Goal: Task Accomplishment & Management: Complete application form

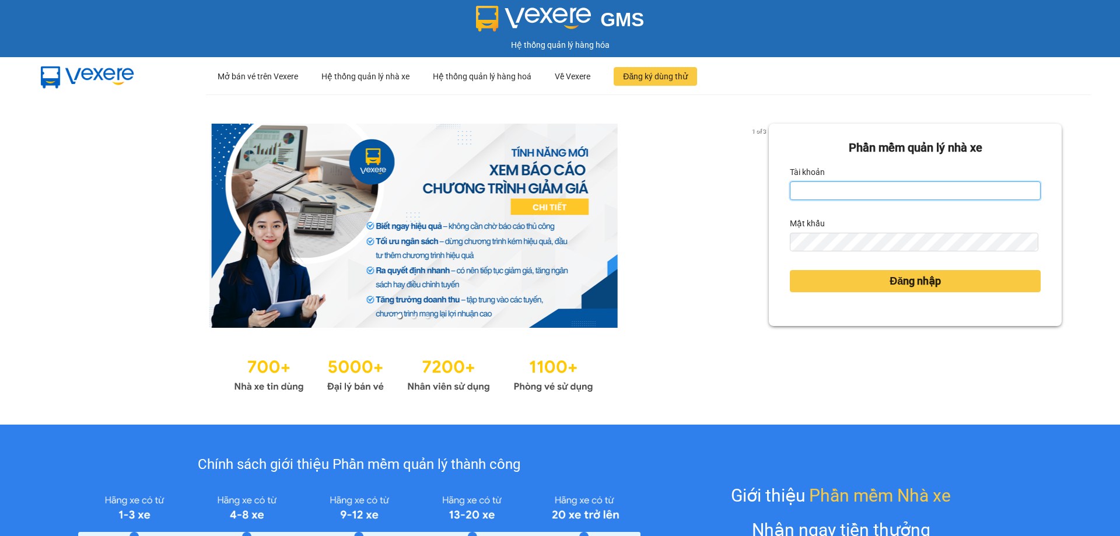
drag, startPoint x: 835, startPoint y: 194, endPoint x: 841, endPoint y: 198, distance: 7.6
click at [836, 194] on input "Tài khoản" at bounding box center [915, 190] width 251 height 19
type input "haonam.apq"
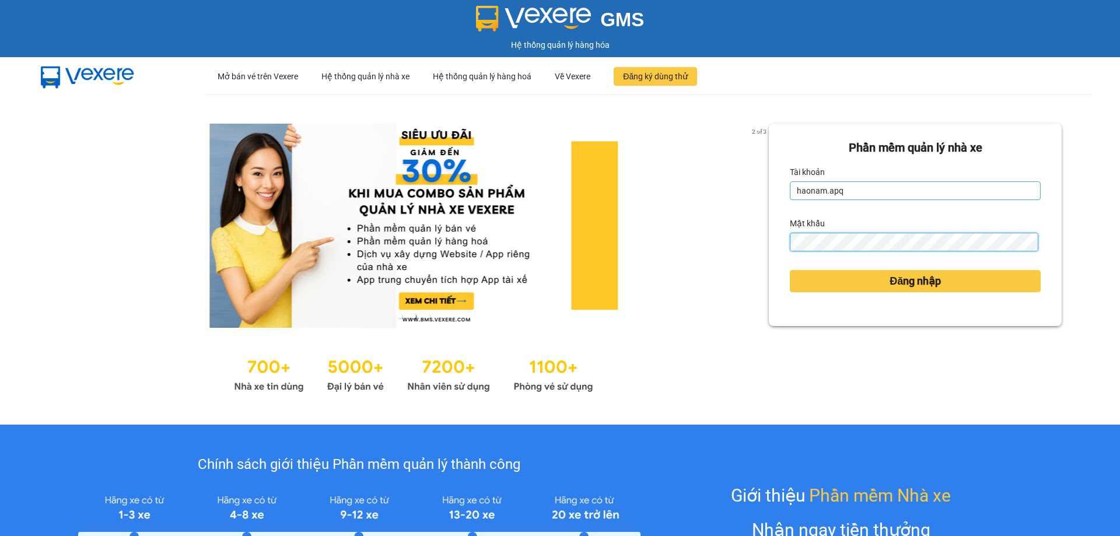
click at [790, 270] on button "Đăng nhập" at bounding box center [915, 281] width 251 height 22
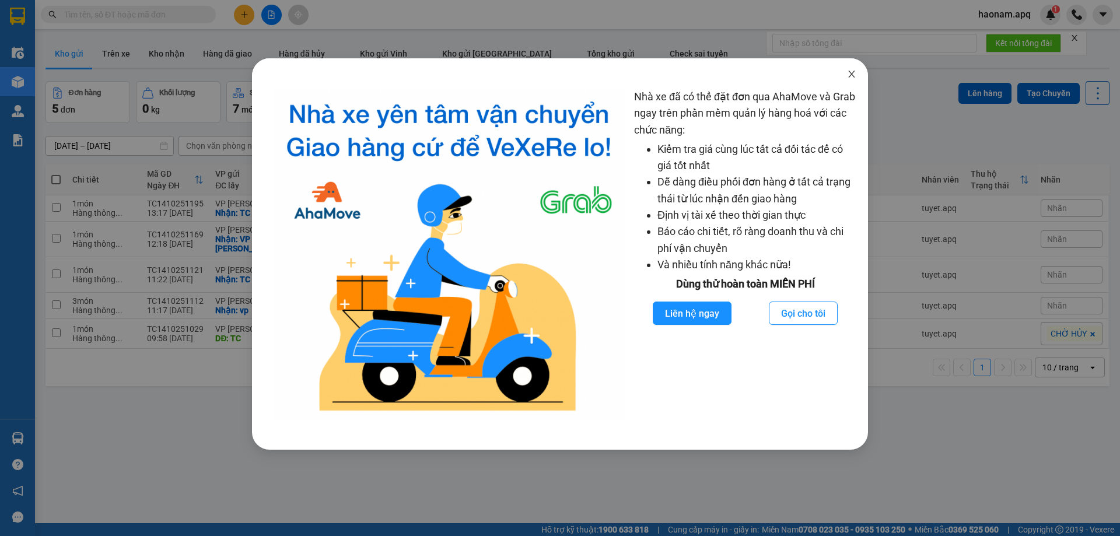
click at [853, 69] on span "Close" at bounding box center [851, 74] width 33 height 33
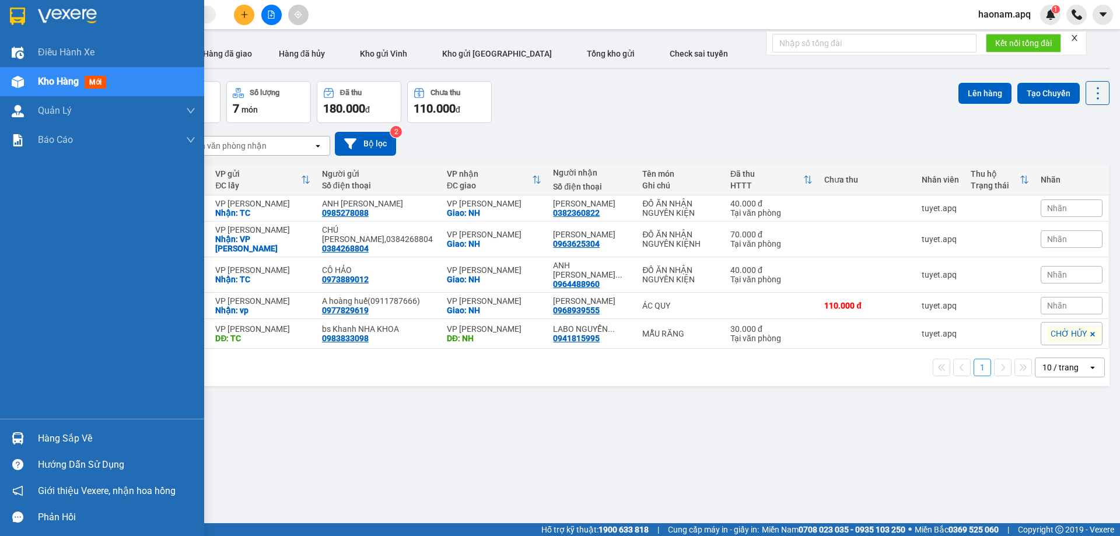
click at [69, 446] on div "Hàng sắp về" at bounding box center [116, 438] width 157 height 17
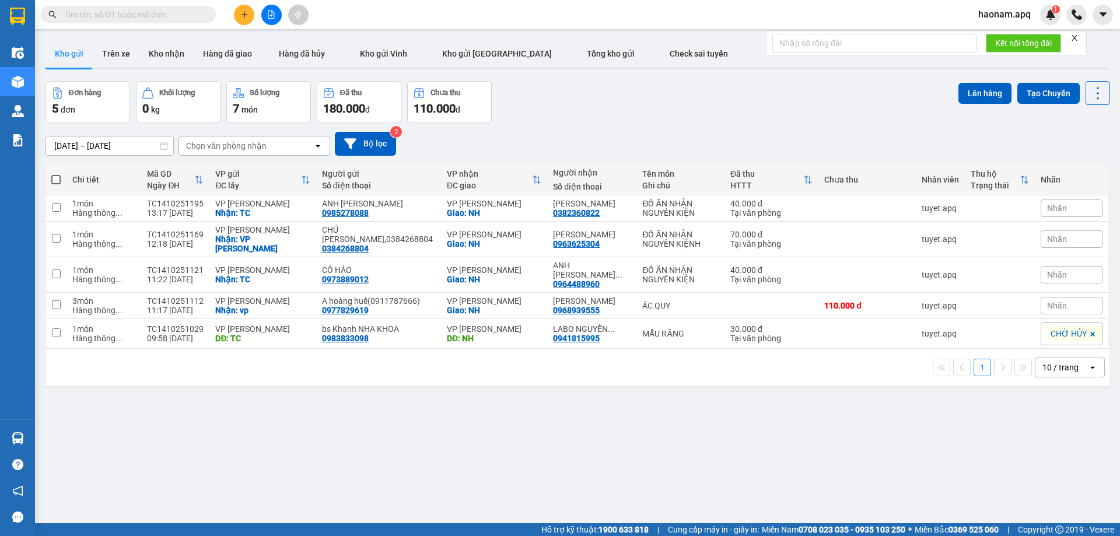
click at [632, 412] on section "Kết quả tìm kiếm ( 0 ) Bộ lọc No Data haonam.apq 1 Điều hành xe Kho hàng mới Qu…" at bounding box center [560, 268] width 1120 height 536
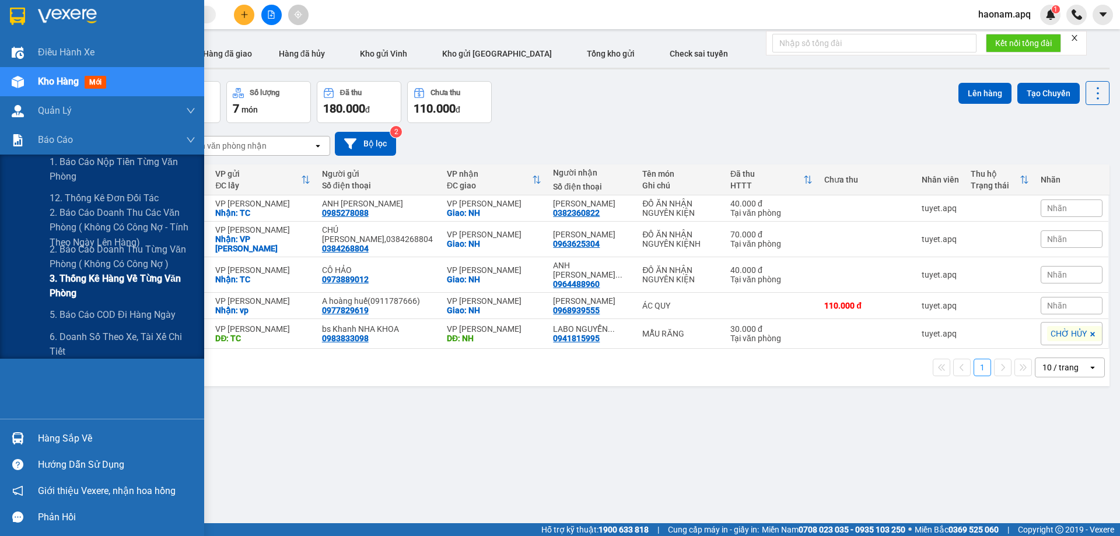
click at [155, 286] on span "3. Thống kê hàng về từng văn phòng" at bounding box center [123, 285] width 146 height 29
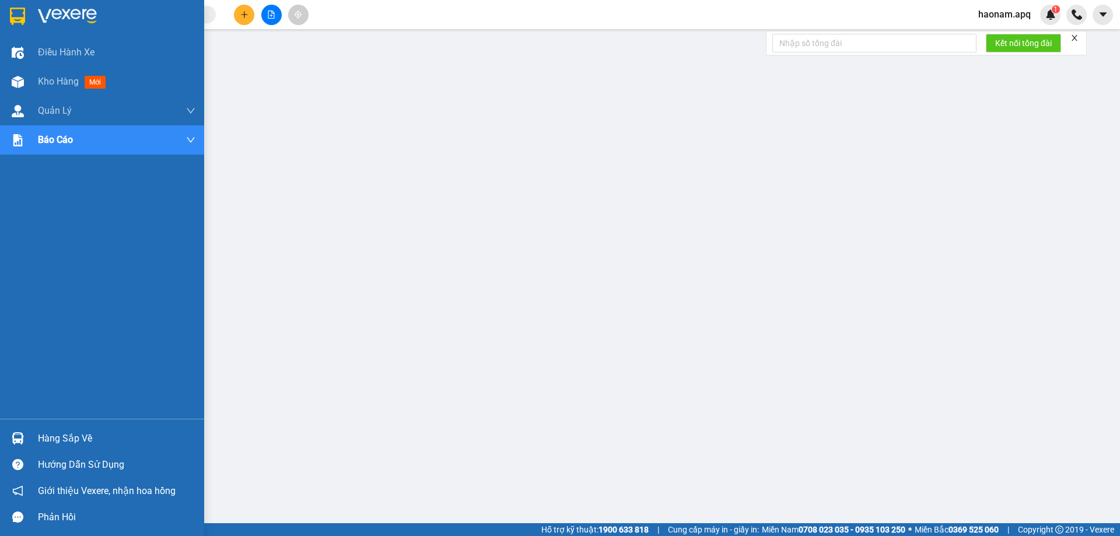
click at [71, 435] on div "Hàng sắp về" at bounding box center [116, 438] width 157 height 17
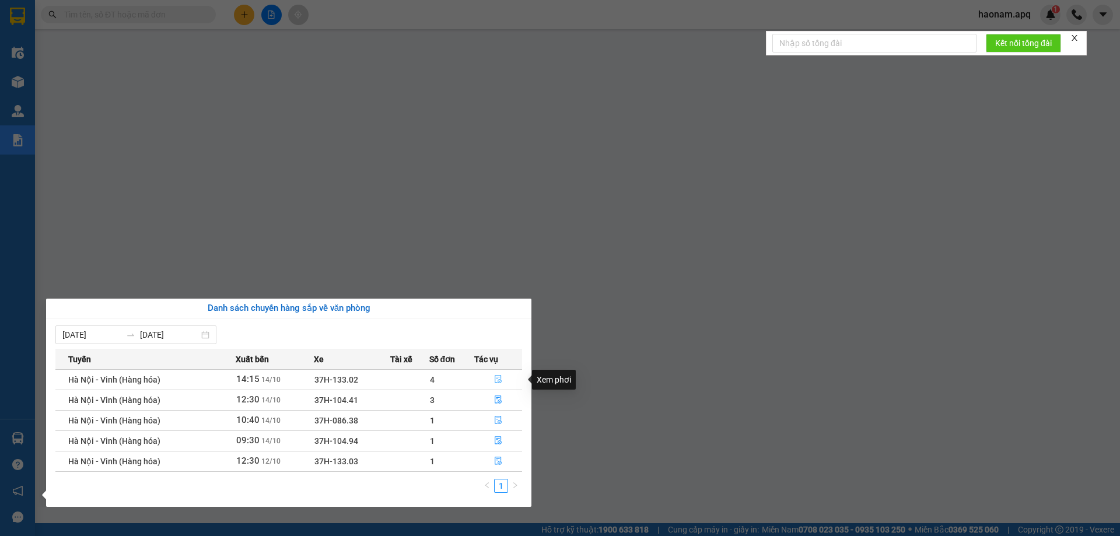
click at [486, 374] on button "button" at bounding box center [498, 379] width 47 height 19
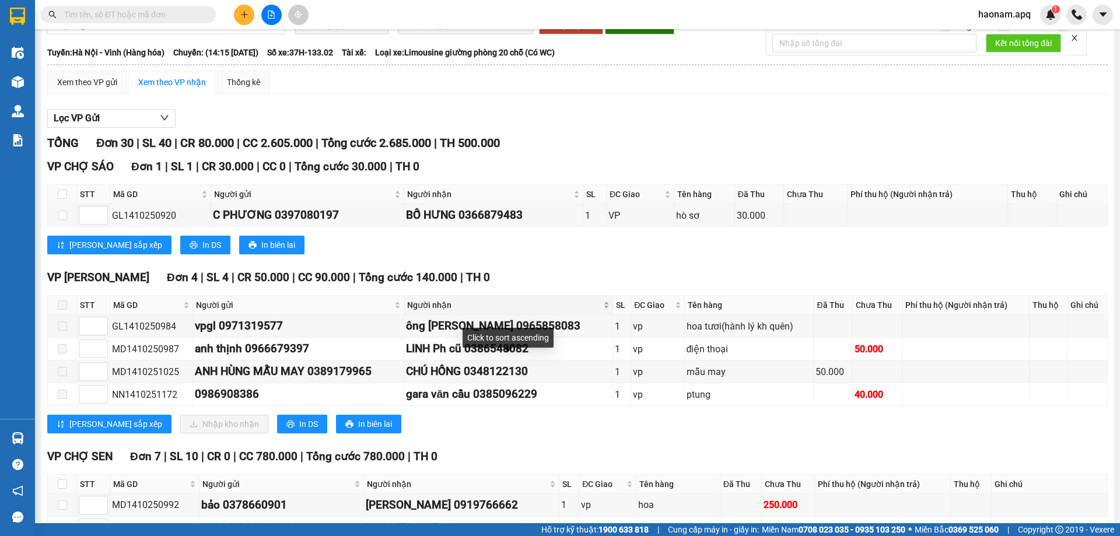
scroll to position [117, 0]
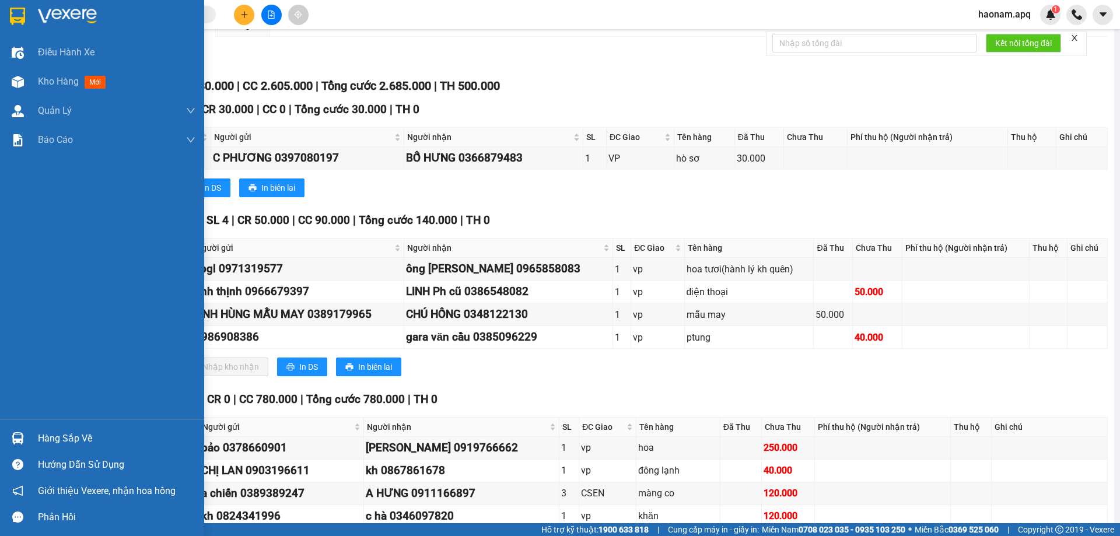
drag, startPoint x: 78, startPoint y: 441, endPoint x: 134, endPoint y: 434, distance: 56.5
click at [86, 443] on div "Hàng sắp về" at bounding box center [116, 438] width 157 height 17
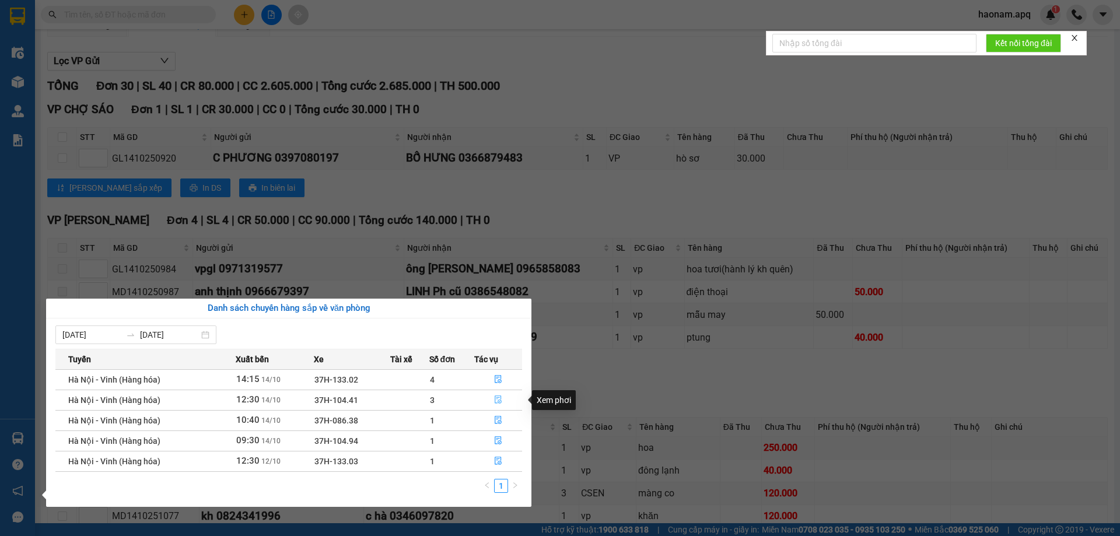
drag, startPoint x: 483, startPoint y: 400, endPoint x: 470, endPoint y: 404, distance: 14.0
click at [483, 400] on button "button" at bounding box center [498, 400] width 47 height 19
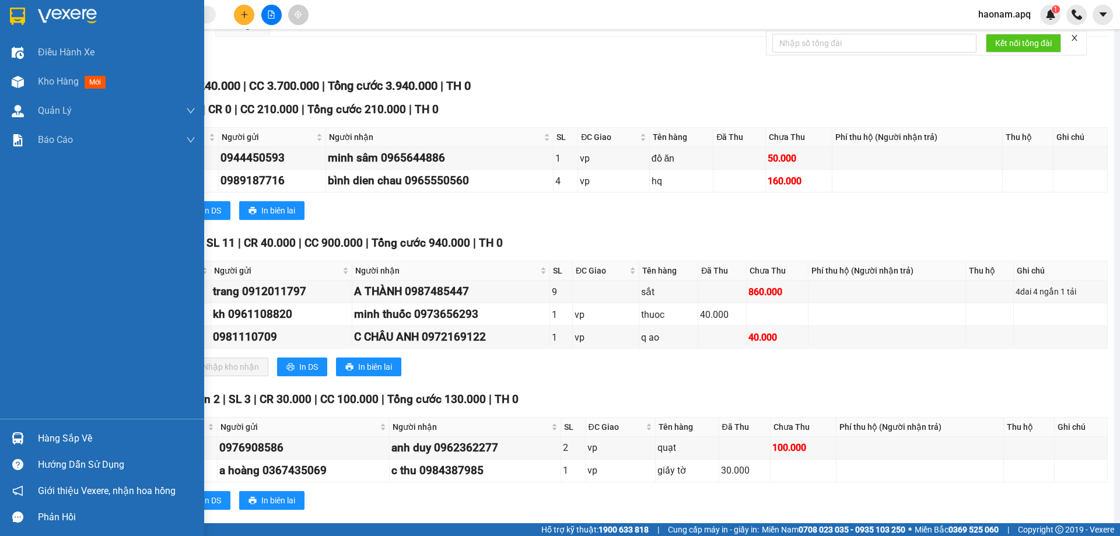
drag, startPoint x: 52, startPoint y: 435, endPoint x: 106, endPoint y: 441, distance: 54.0
click at [55, 436] on div "Hàng sắp về" at bounding box center [116, 438] width 157 height 17
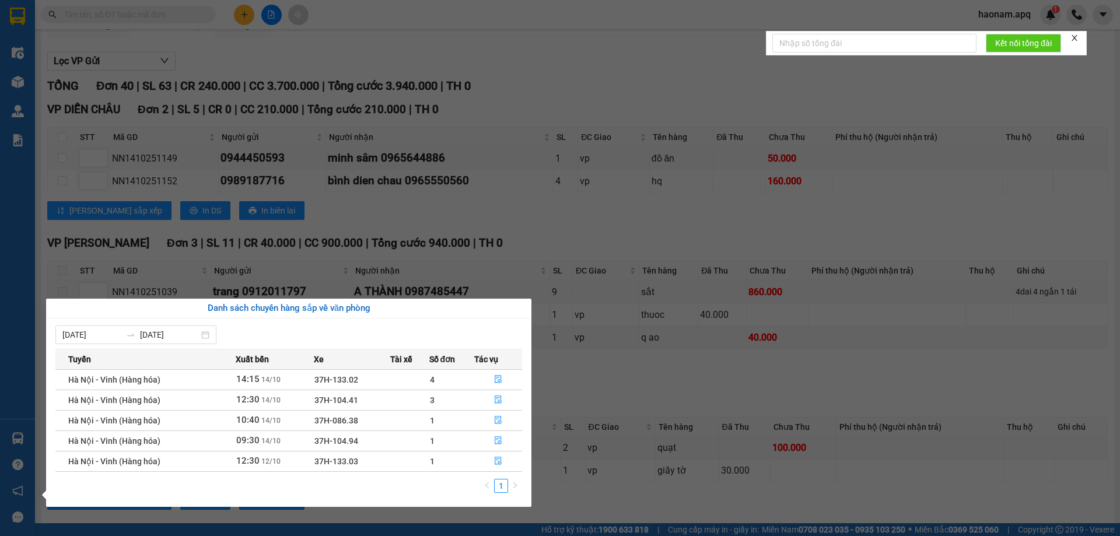
click at [511, 108] on section "Kết quả tìm kiếm ( 0 ) Bộ lọc No Data haonam.apq 1 Điều hành xe Kho hàng mới Qu…" at bounding box center [560, 268] width 1120 height 536
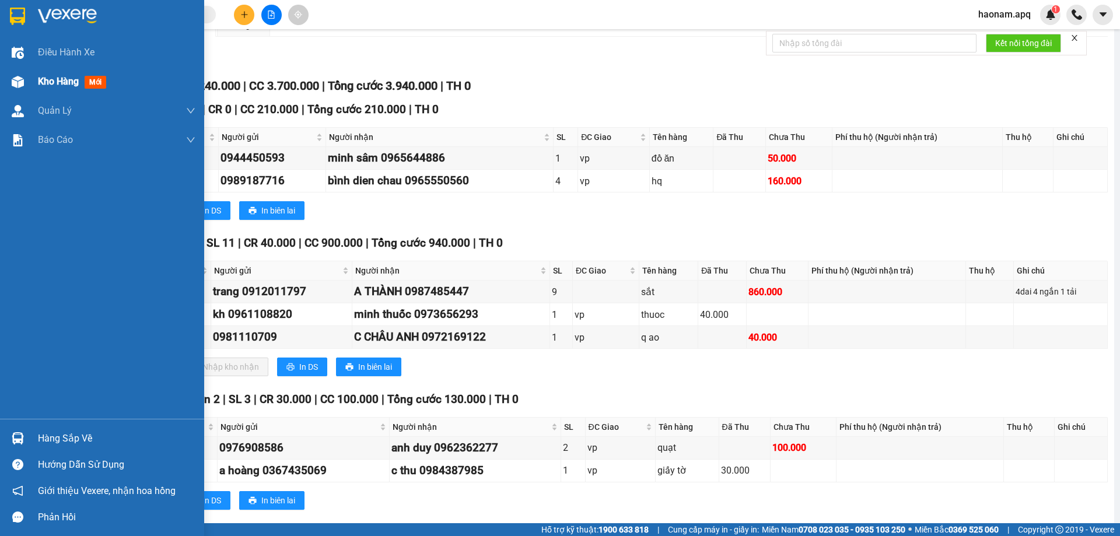
click at [41, 86] on span "Kho hàng" at bounding box center [58, 81] width 41 height 11
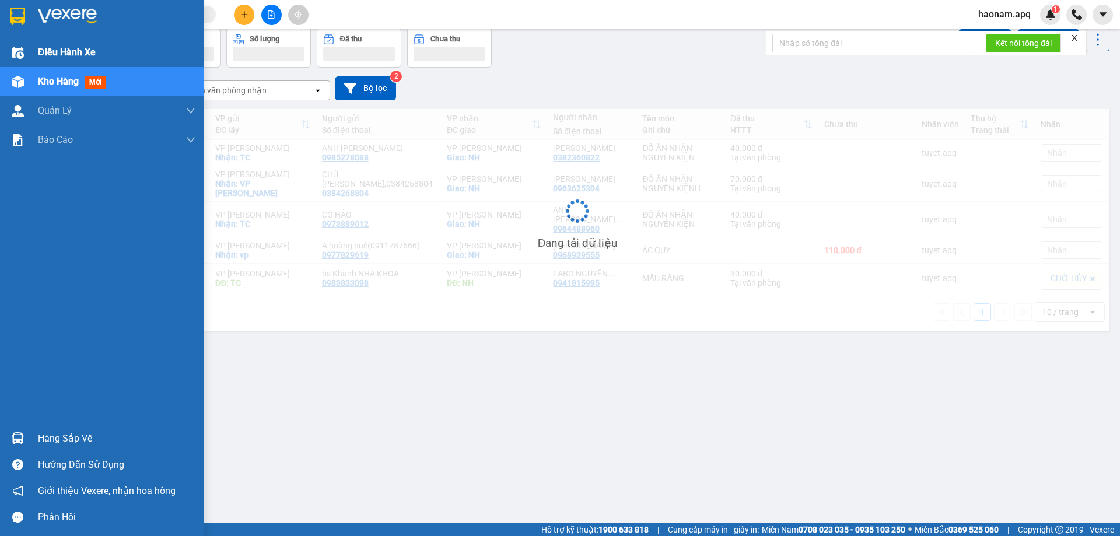
scroll to position [54, 0]
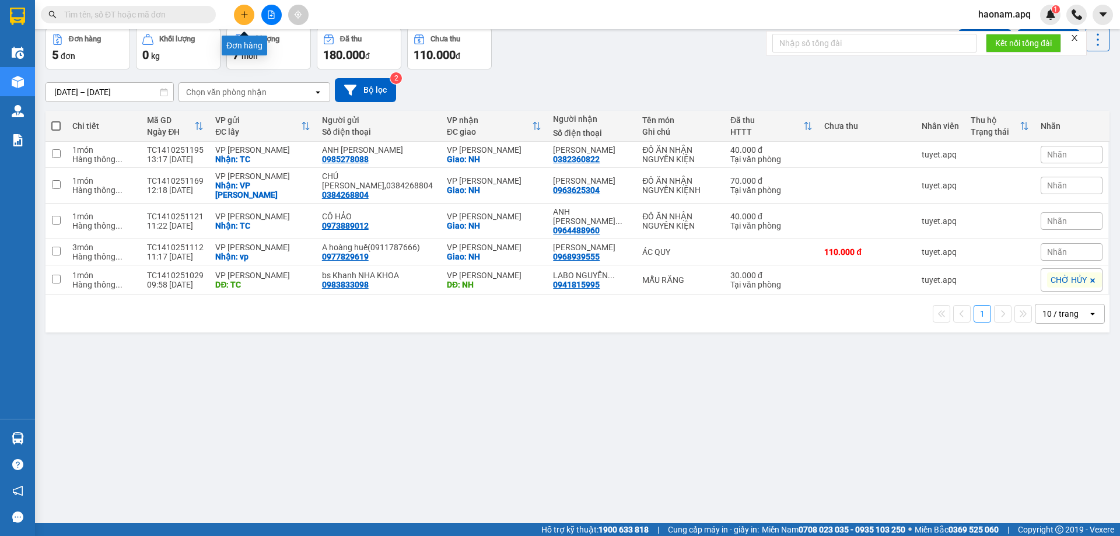
click at [243, 13] on icon "plus" at bounding box center [244, 14] width 8 height 8
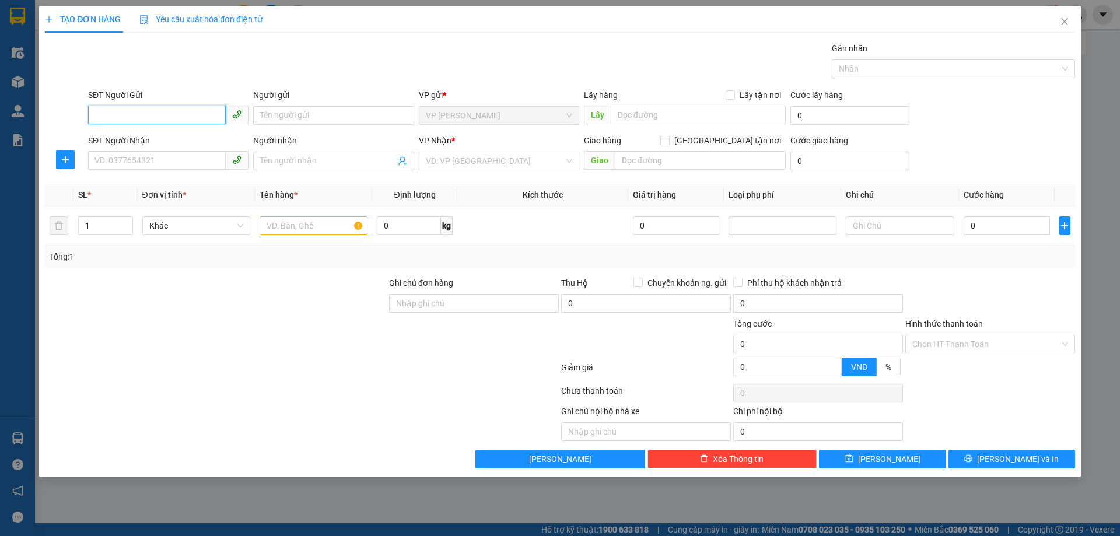
click at [167, 110] on input "SĐT Người Gửi" at bounding box center [157, 115] width 138 height 19
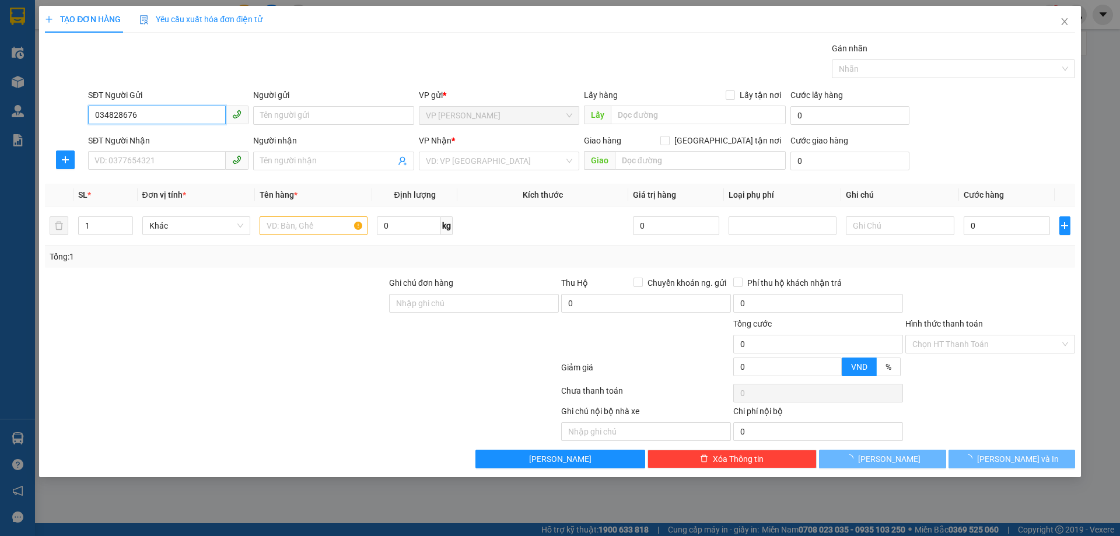
type input "0348286765"
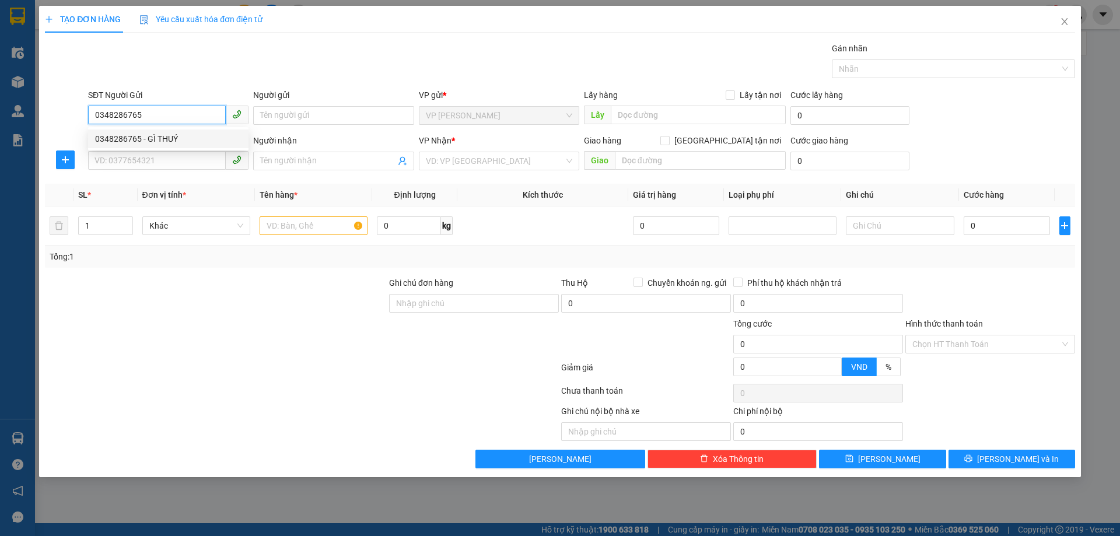
drag, startPoint x: 191, startPoint y: 132, endPoint x: 207, endPoint y: 138, distance: 16.8
click at [201, 134] on div "0348286765 - GÌ THUÝ" at bounding box center [168, 138] width 146 height 13
type input "GÌ THUÝ"
checkbox input "true"
type input "TC"
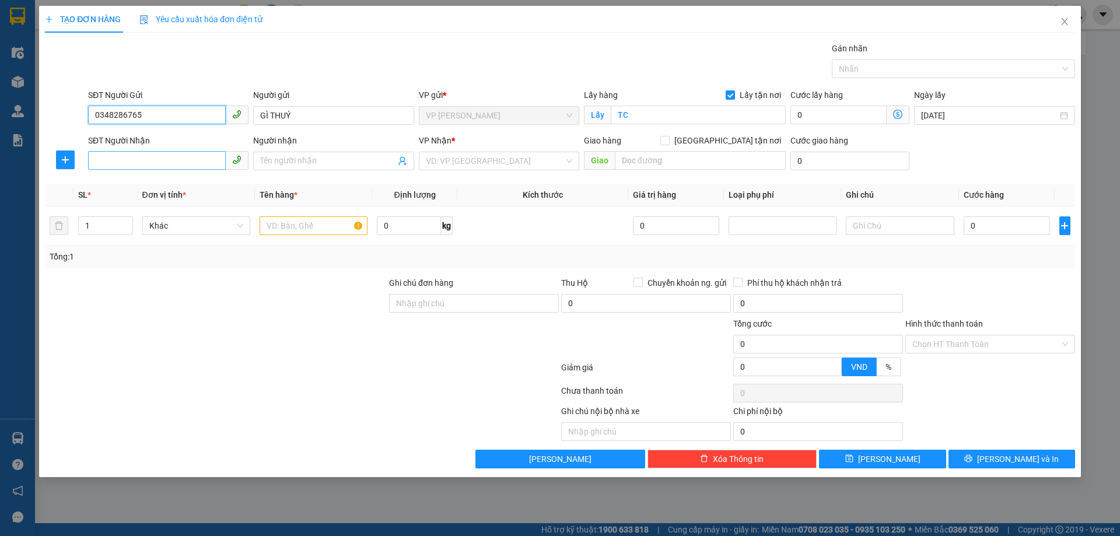
type input "0348286765"
click at [213, 169] on input "SĐT Người Nhận" at bounding box center [157, 160] width 138 height 19
click at [194, 176] on div "0376509842 - CHỊ [PERSON_NAME]" at bounding box center [168, 184] width 160 height 19
type input "0376509842"
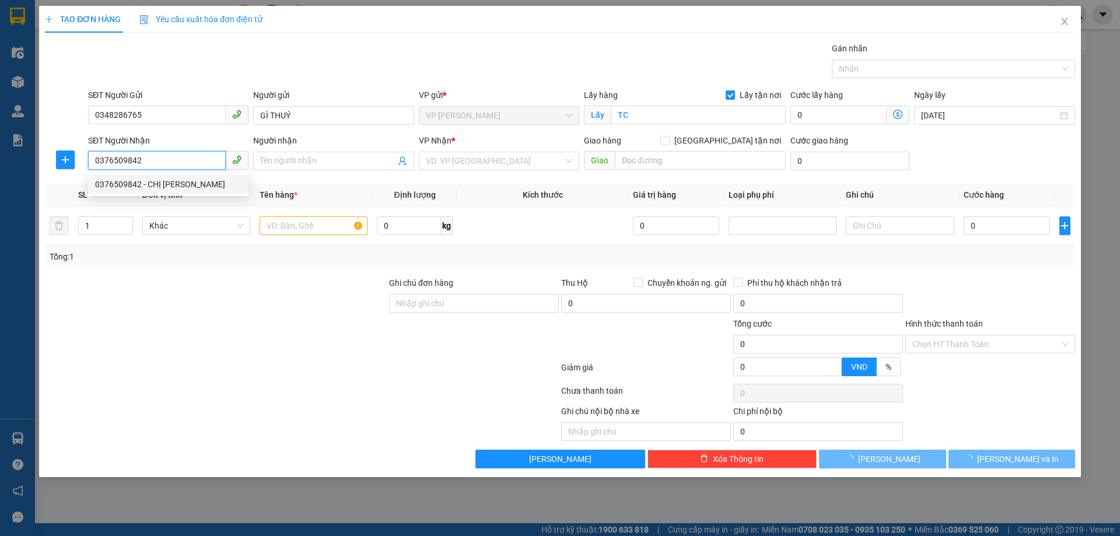
type input "CHỊ [PERSON_NAME]"
type input "VP MỸ ĐÌNH"
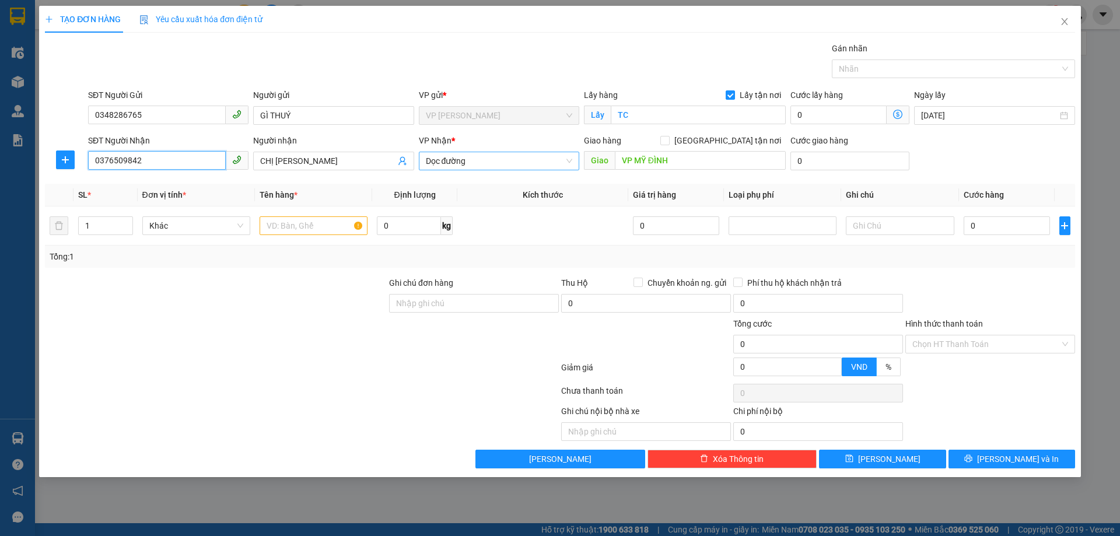
click at [514, 161] on span "Dọc đường" at bounding box center [499, 160] width 146 height 17
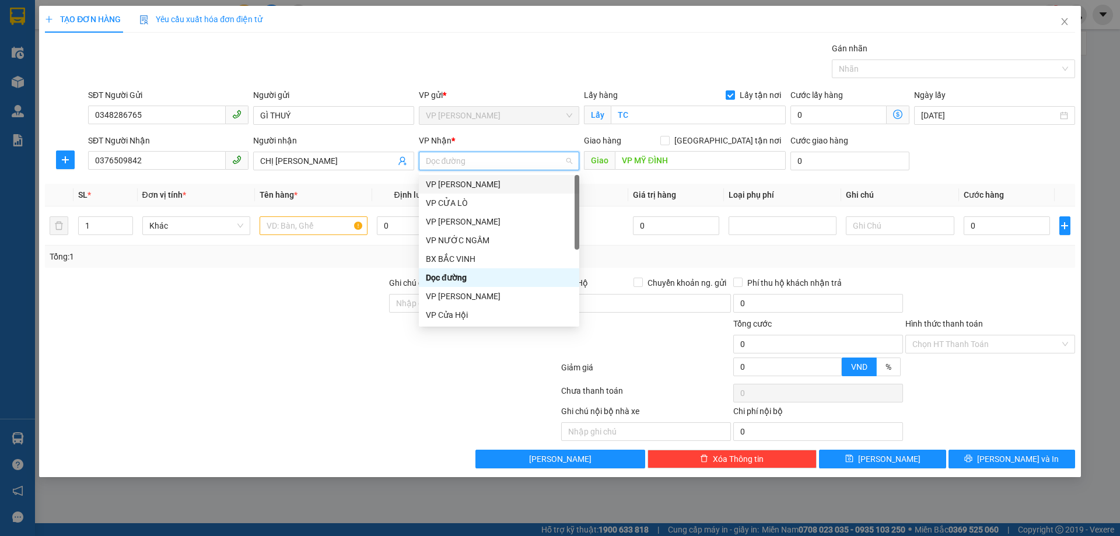
scroll to position [187, 0]
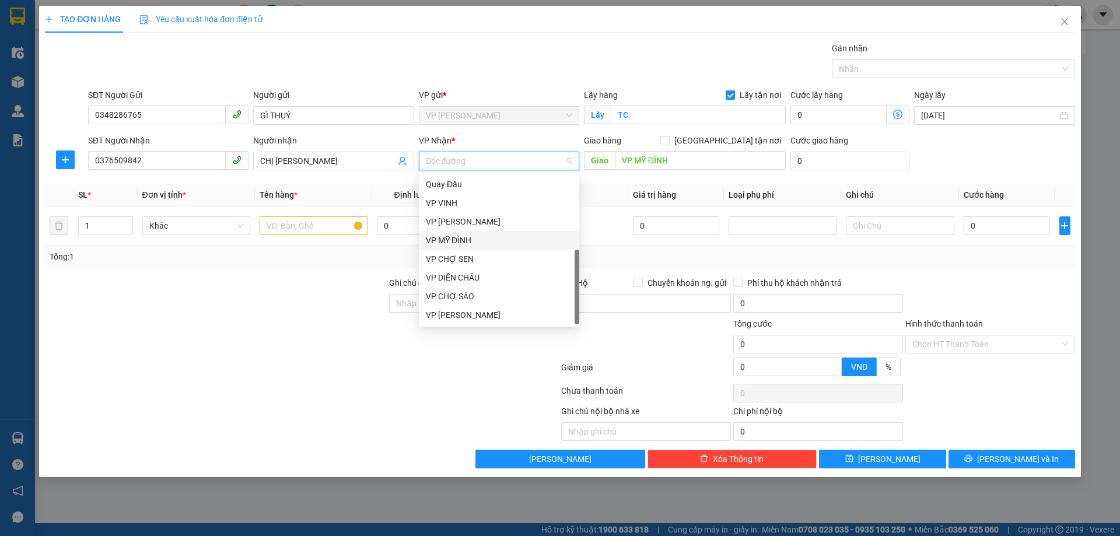
click at [511, 236] on div "VP MỸ ĐÌNH" at bounding box center [499, 240] width 146 height 13
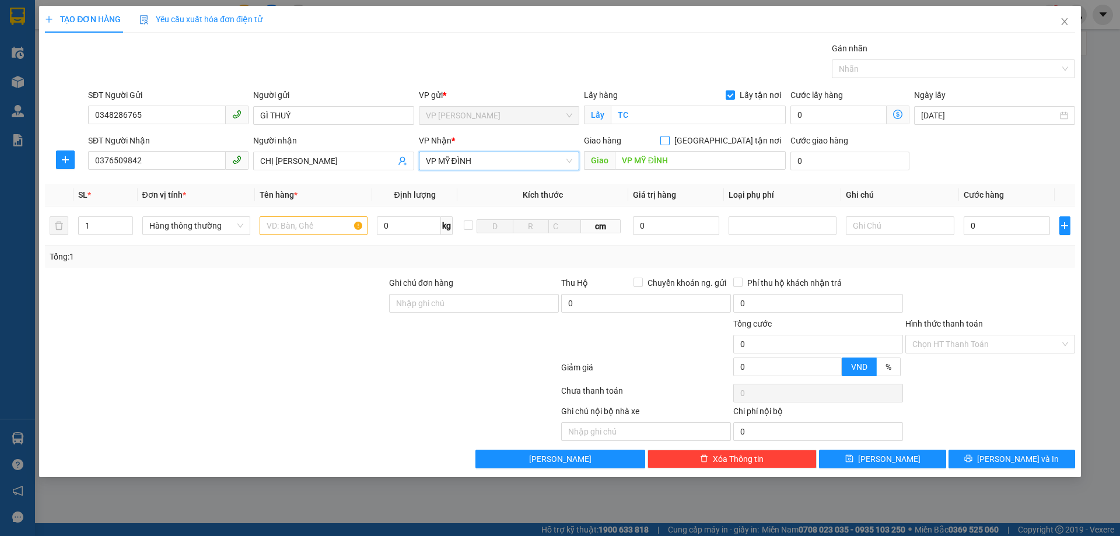
click at [669, 138] on span at bounding box center [664, 140] width 9 height 9
click at [668, 138] on input "[GEOGRAPHIC_DATA] tận nơi" at bounding box center [664, 140] width 8 height 8
checkbox input "true"
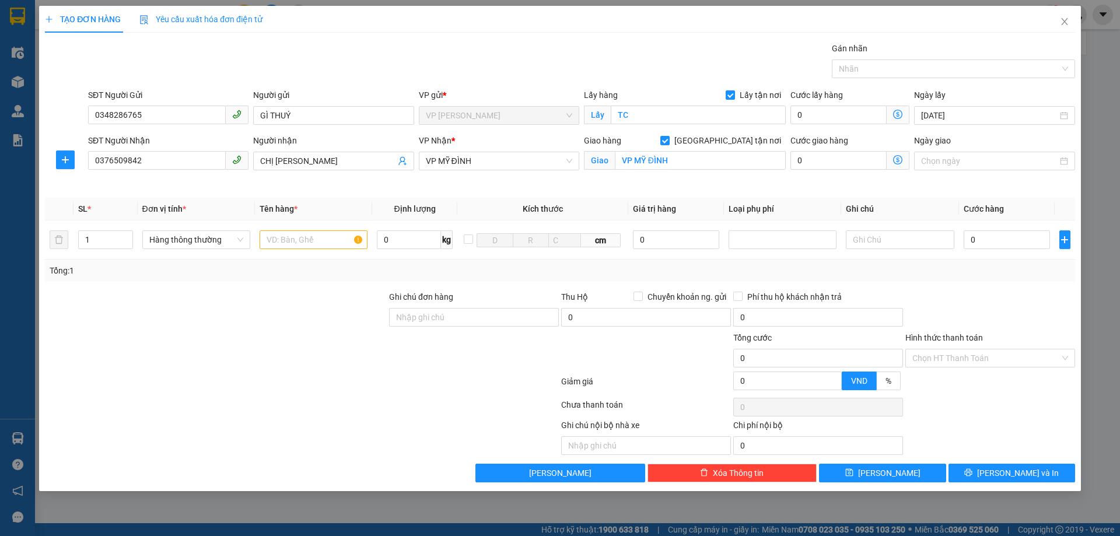
drag, startPoint x: 309, startPoint y: 304, endPoint x: 301, endPoint y: 274, distance: 30.8
click at [300, 288] on div "Transit Pickup Surcharge Ids Transit Deliver Surcharge Ids Transit Deliver Surc…" at bounding box center [560, 262] width 1030 height 440
click at [312, 237] on input "text" at bounding box center [313, 239] width 108 height 19
type input "g"
type input "giấy tờ"
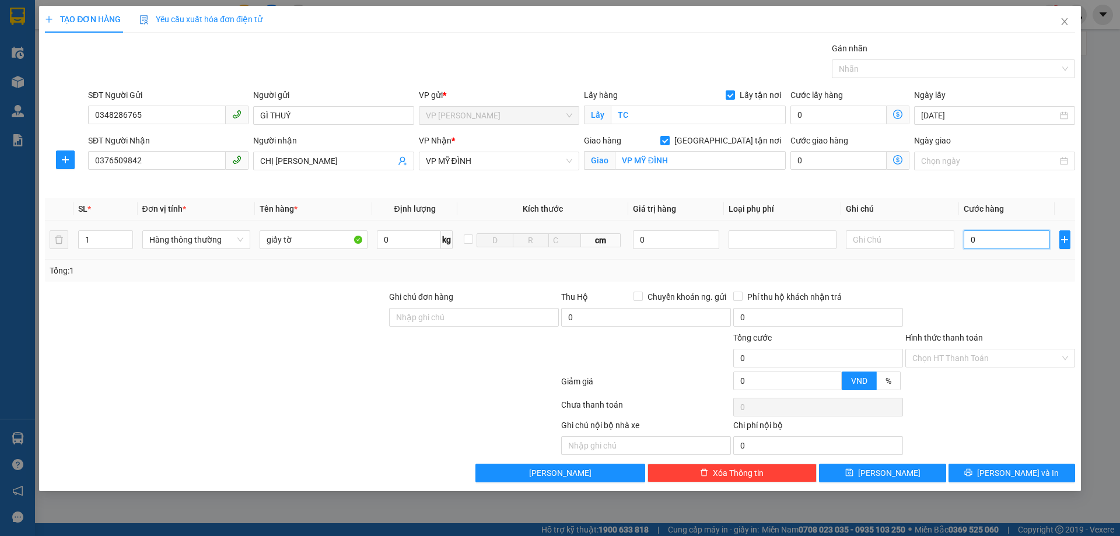
click at [997, 246] on input "0" at bounding box center [1006, 239] width 87 height 19
type input "3"
type input "30"
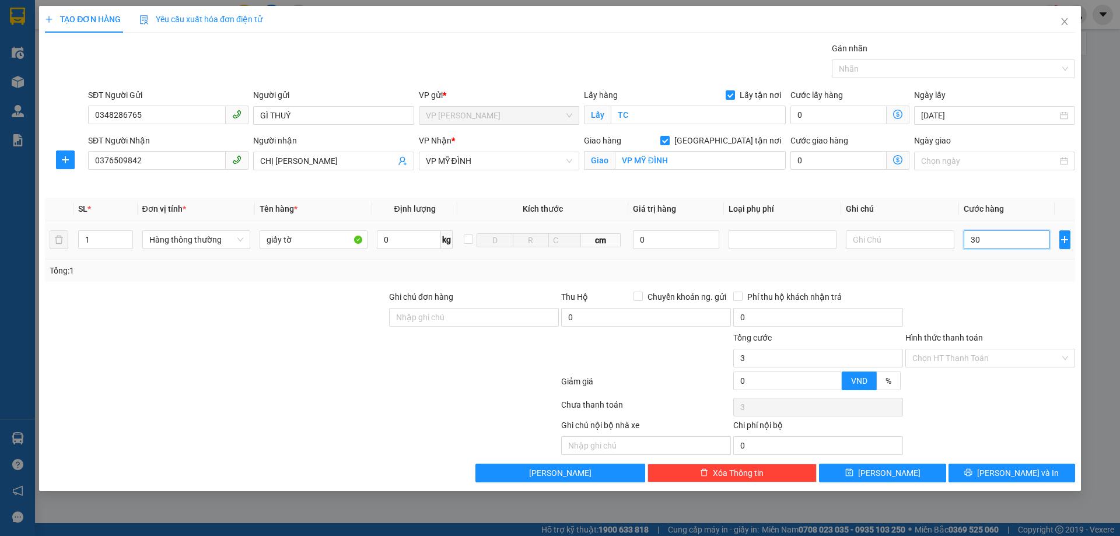
type input "30"
type input "300"
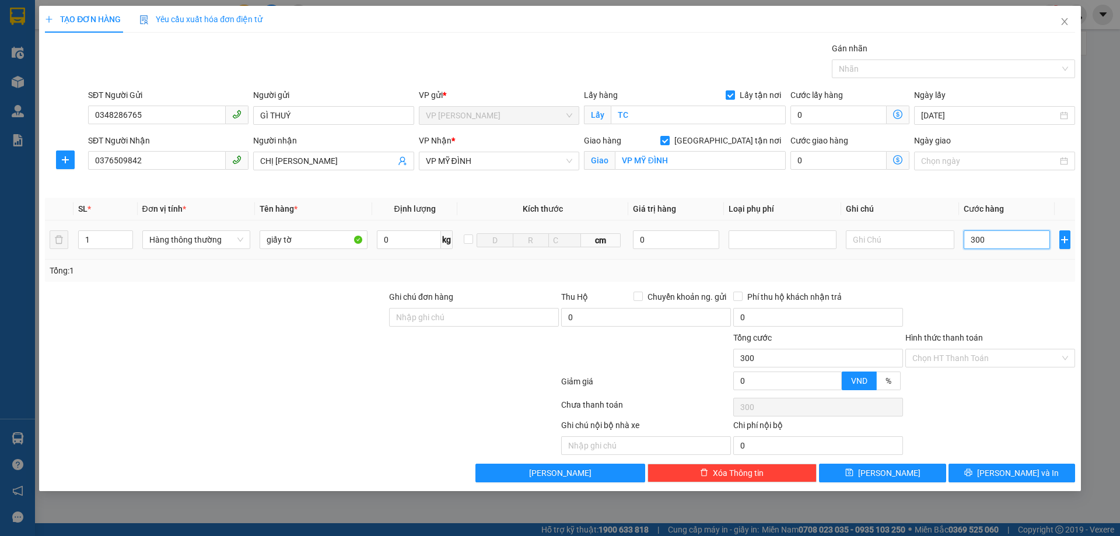
type input "3.000"
type input "30.000"
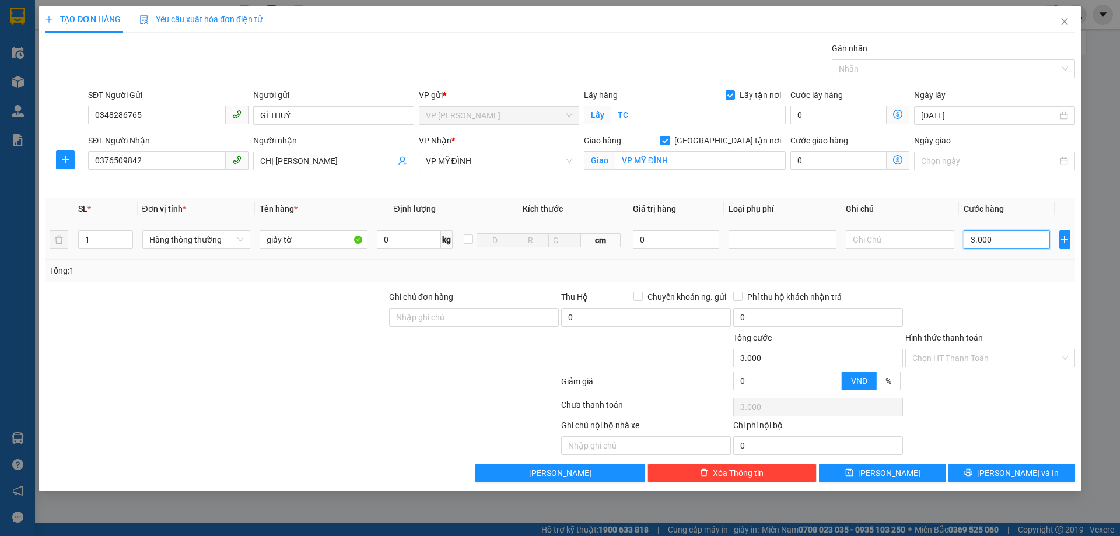
type input "30.000"
click at [968, 361] on input "Hình thức thanh toán" at bounding box center [986, 357] width 148 height 17
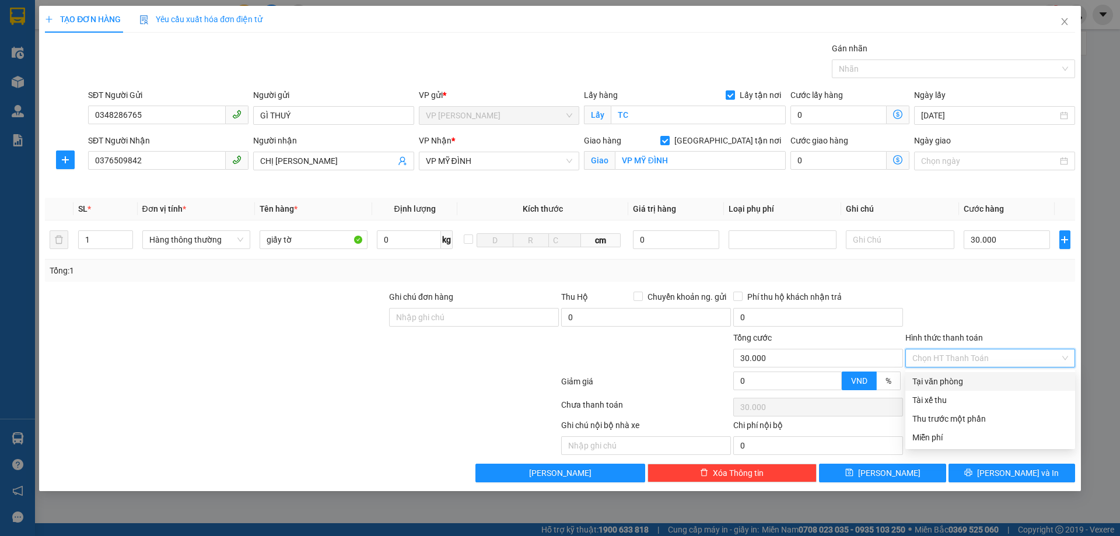
click at [965, 378] on div "Tại văn phòng" at bounding box center [990, 381] width 156 height 13
type input "0"
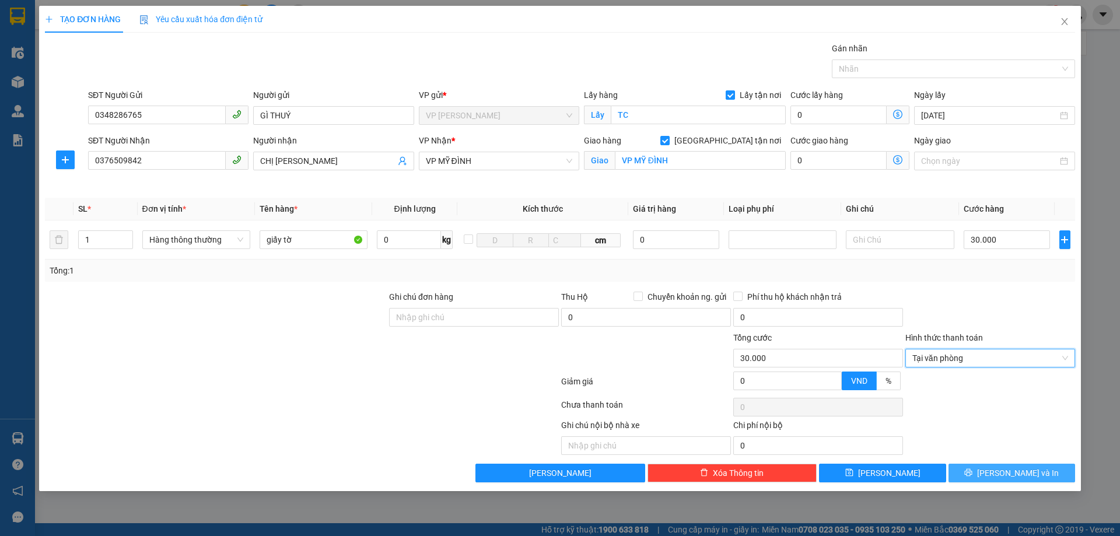
click at [1015, 474] on span "[PERSON_NAME] và In" at bounding box center [1018, 473] width 82 height 13
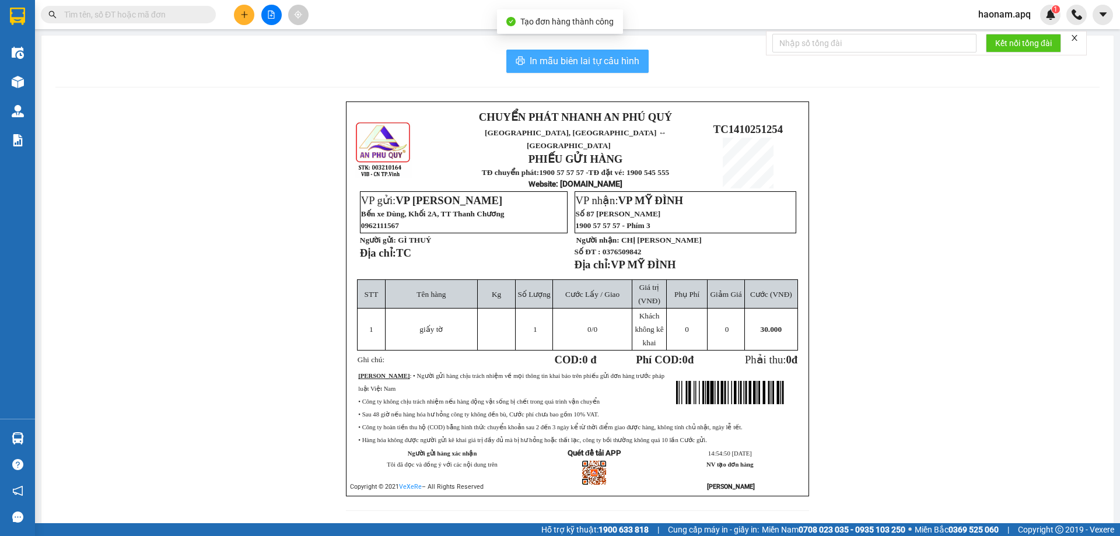
click at [576, 58] on span "In mẫu biên lai tự cấu hình" at bounding box center [584, 61] width 110 height 15
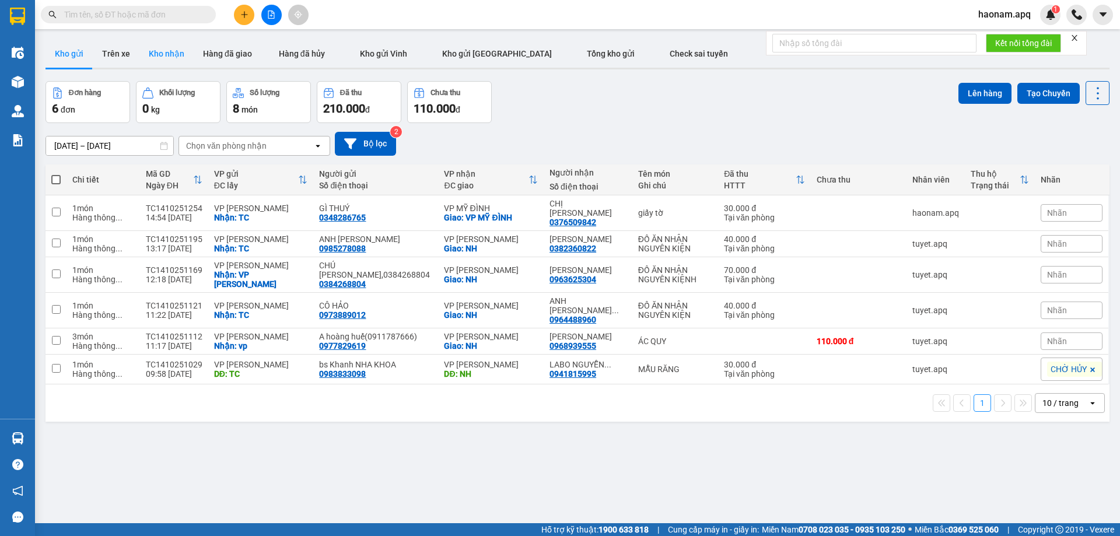
drag, startPoint x: 158, startPoint y: 59, endPoint x: 141, endPoint y: 62, distance: 17.7
click at [156, 61] on button "Kho nhận" at bounding box center [166, 54] width 54 height 28
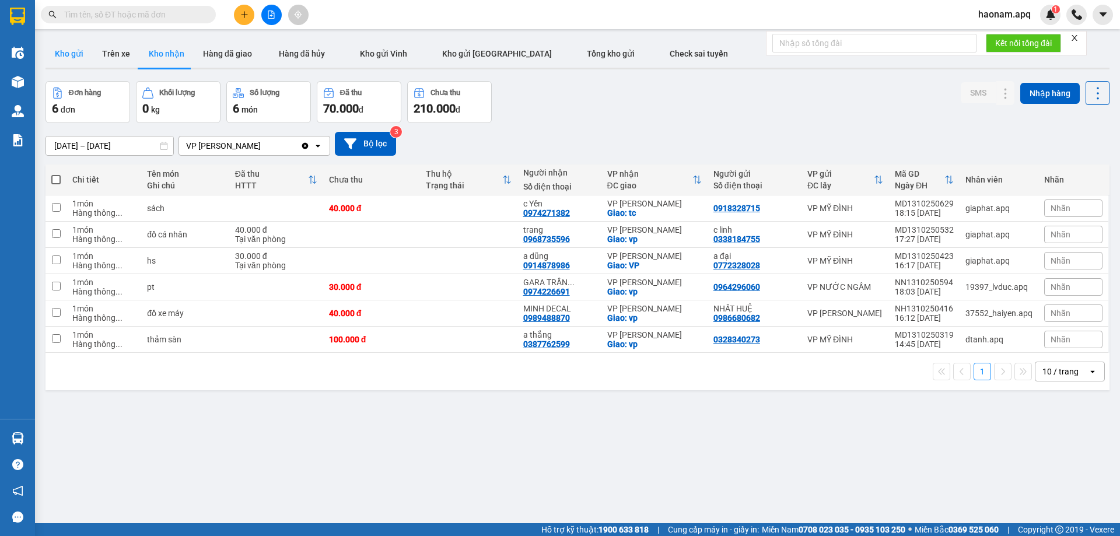
click at [61, 58] on button "Kho gửi" at bounding box center [68, 54] width 47 height 28
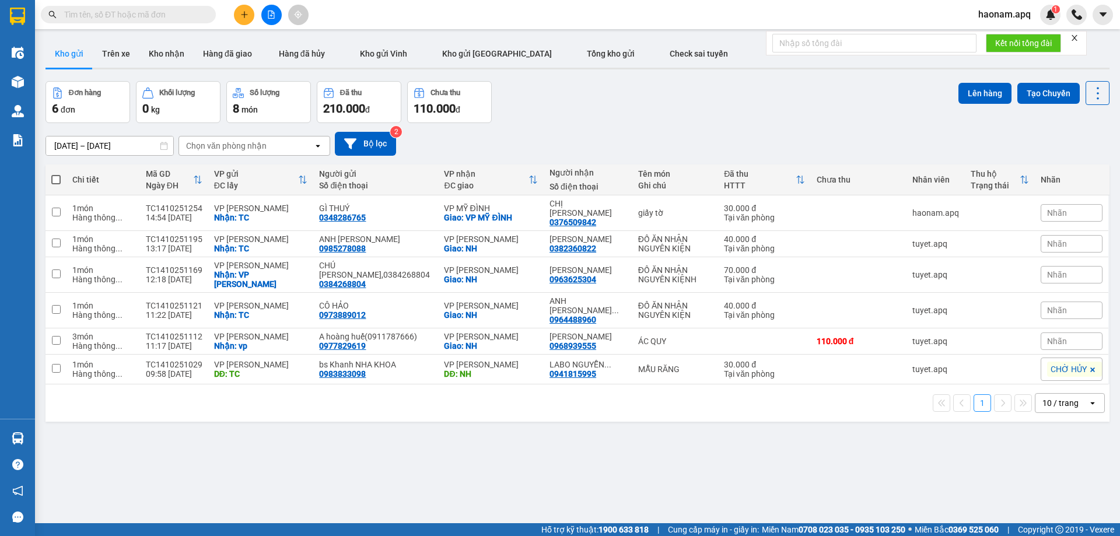
click at [57, 184] on label at bounding box center [55, 180] width 9 height 12
click at [56, 174] on input "checkbox" at bounding box center [56, 174] width 0 height 0
checkbox input "true"
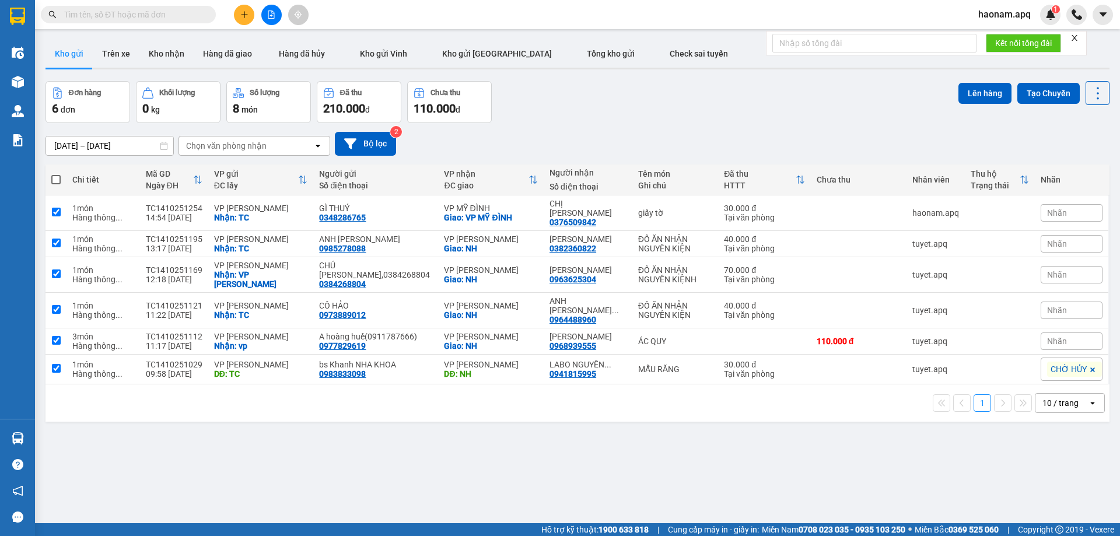
checkbox input "true"
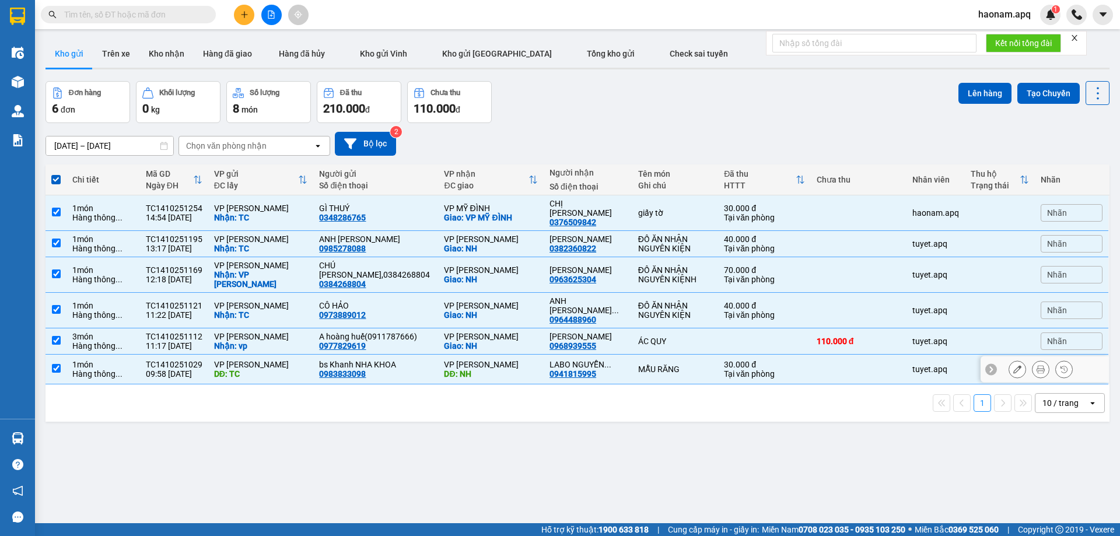
click at [72, 371] on td "1 món Hàng thông ..." at bounding box center [102, 370] width 73 height 30
checkbox input "false"
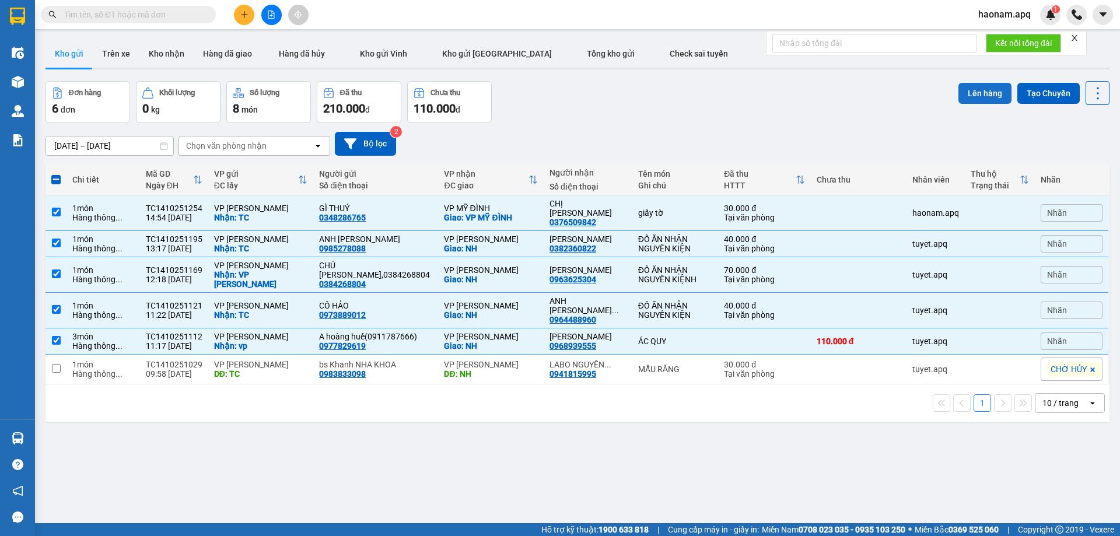
click at [977, 96] on button "Lên hàng" at bounding box center [984, 93] width 53 height 21
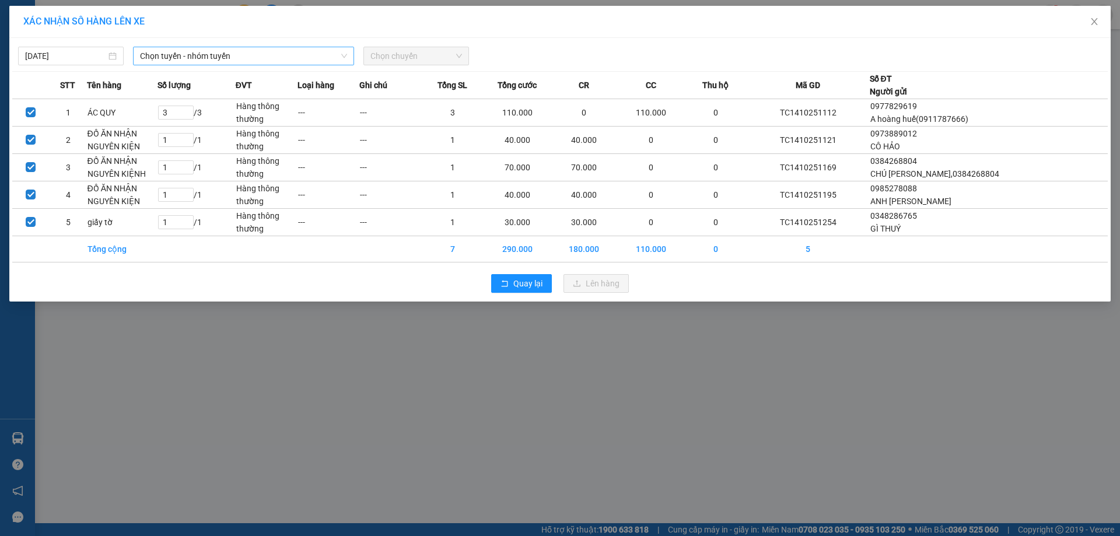
click at [268, 54] on span "Chọn tuyến - nhóm tuyến" at bounding box center [243, 55] width 207 height 17
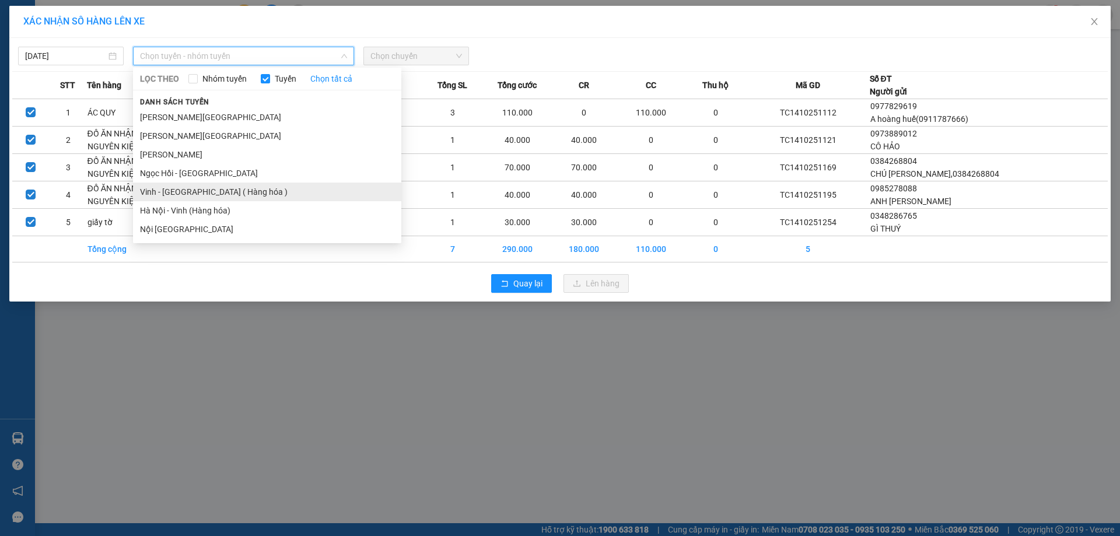
click at [227, 190] on li "Vinh - [GEOGRAPHIC_DATA] ( Hàng hóa )" at bounding box center [267, 192] width 268 height 19
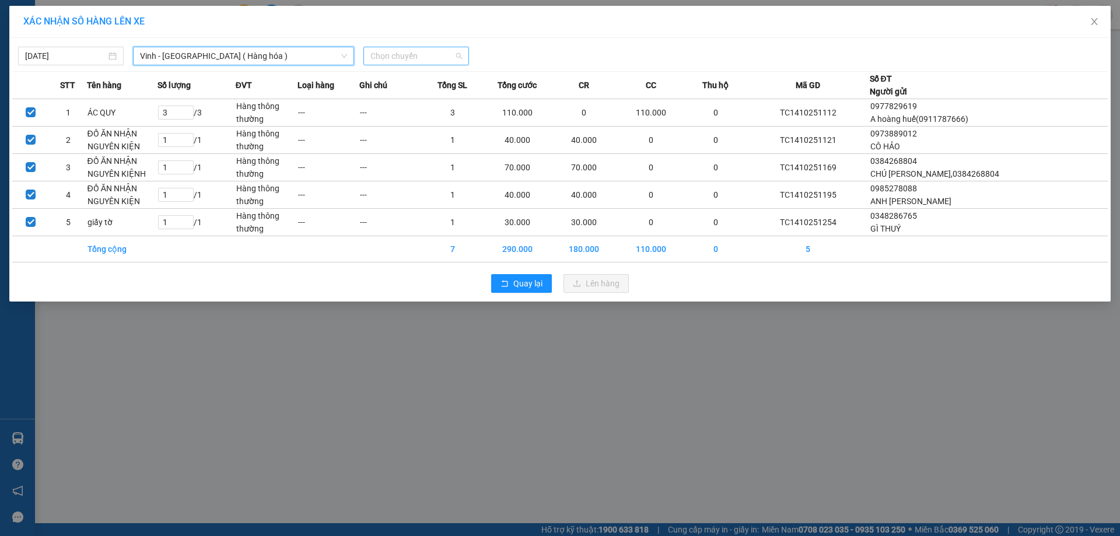
click at [416, 51] on span "Chọn chuyến" at bounding box center [416, 55] width 92 height 17
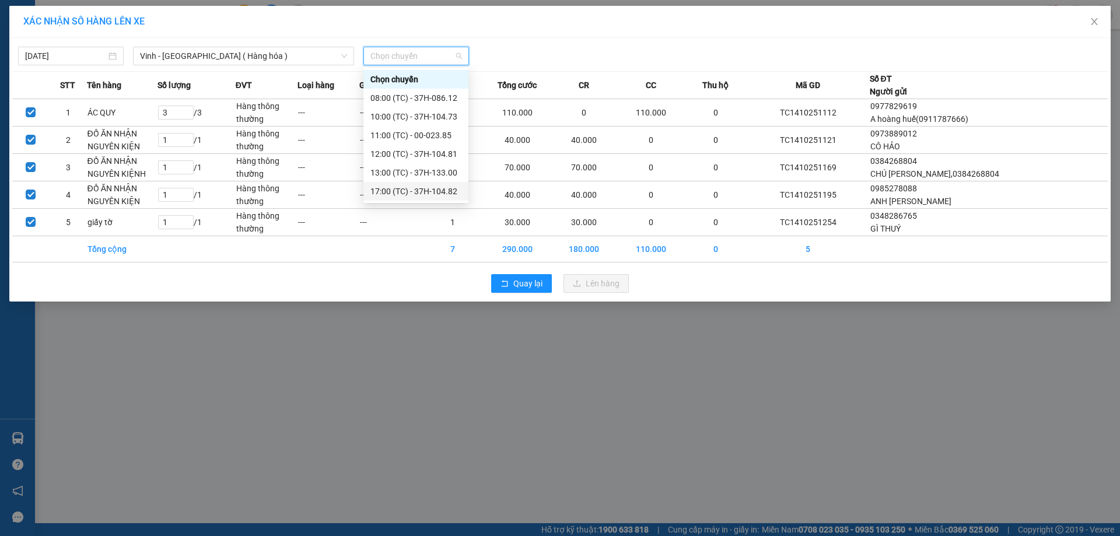
click at [422, 195] on div "17:00 (TC) - 37H-104.82" at bounding box center [415, 191] width 91 height 13
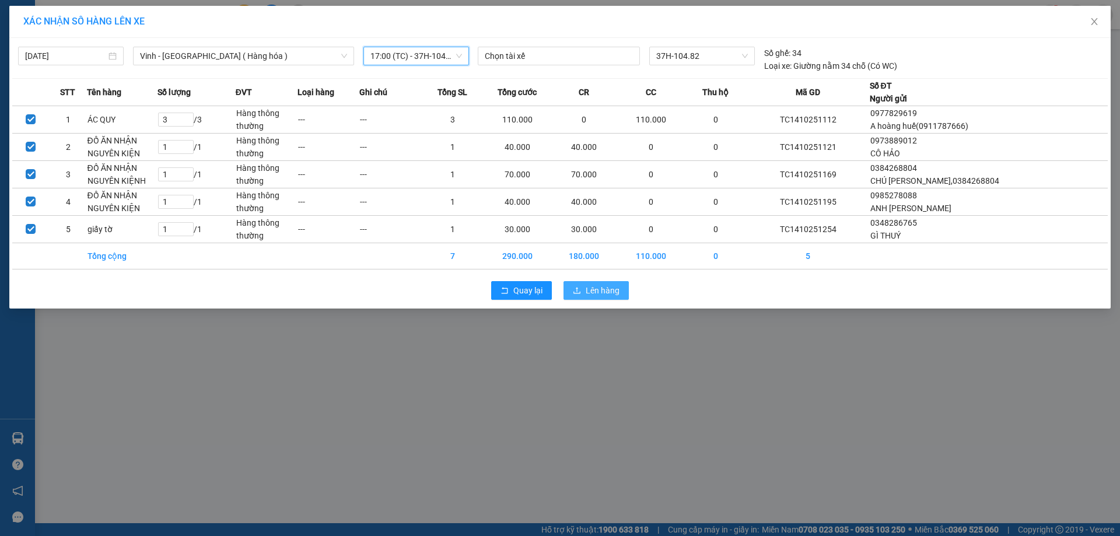
drag, startPoint x: 590, startPoint y: 289, endPoint x: 587, endPoint y: 294, distance: 6.0
click at [590, 290] on span "Lên hàng" at bounding box center [602, 290] width 34 height 13
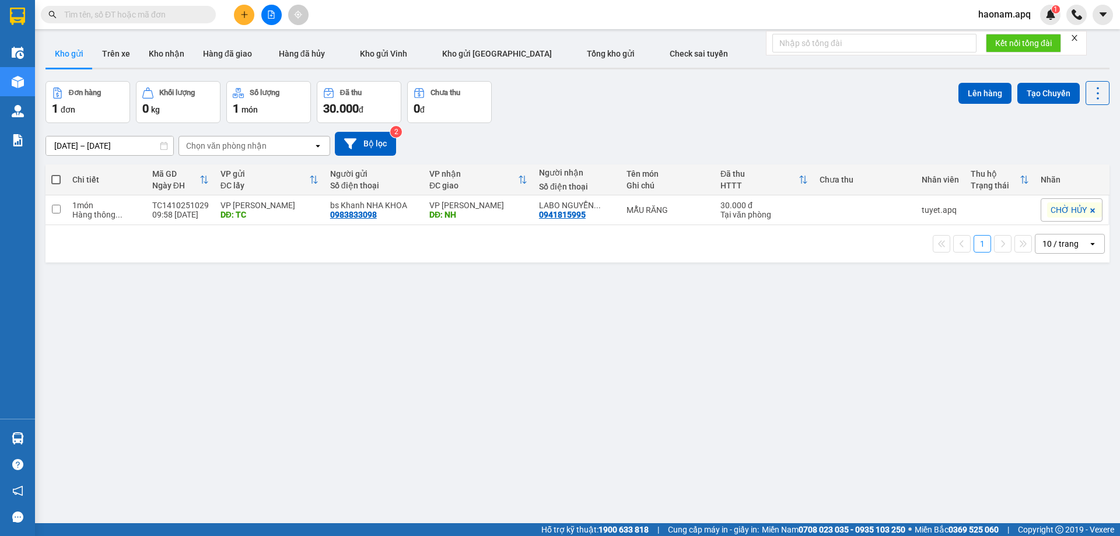
click at [173, 11] on input "text" at bounding box center [133, 14] width 138 height 13
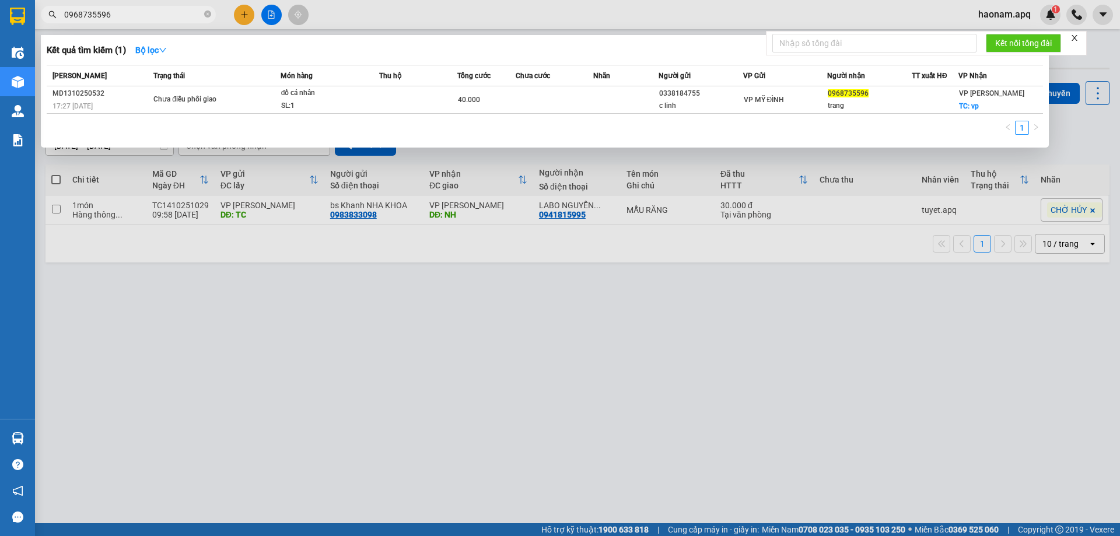
type input "0968735596"
